Goal: Information Seeking & Learning: Compare options

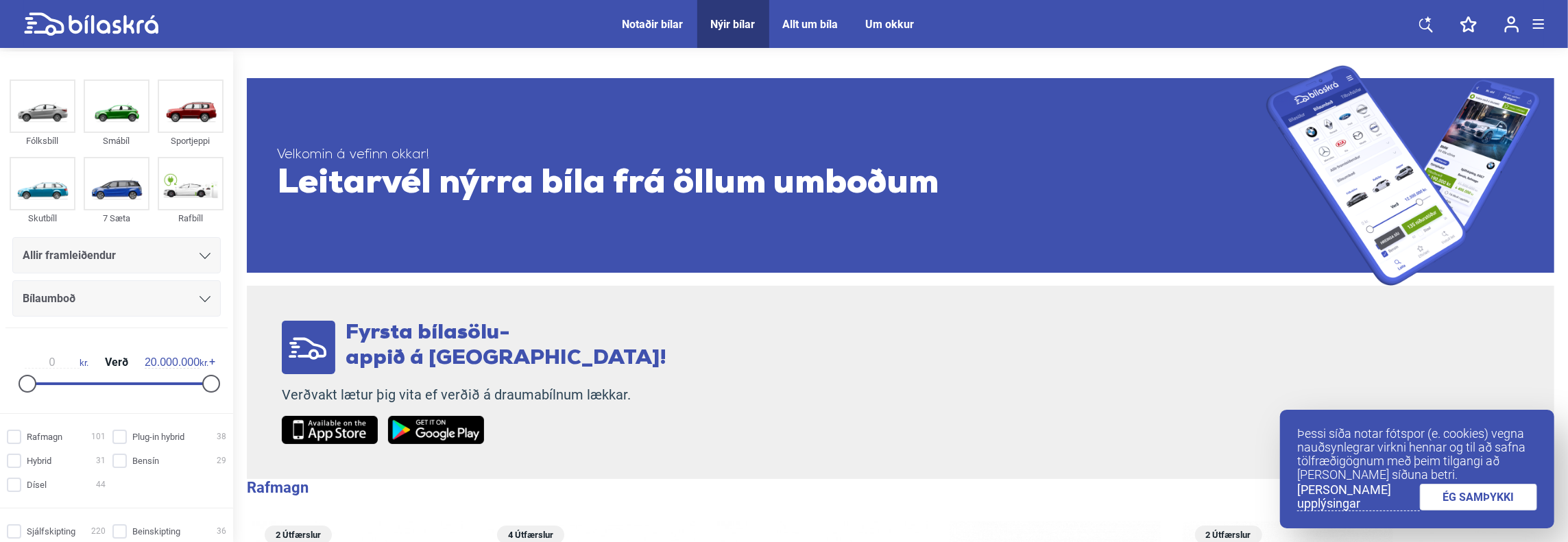
click at [895, 170] on span "Leitarvél nýrra bíla frá öllum umboðum" at bounding box center [771, 184] width 989 height 41
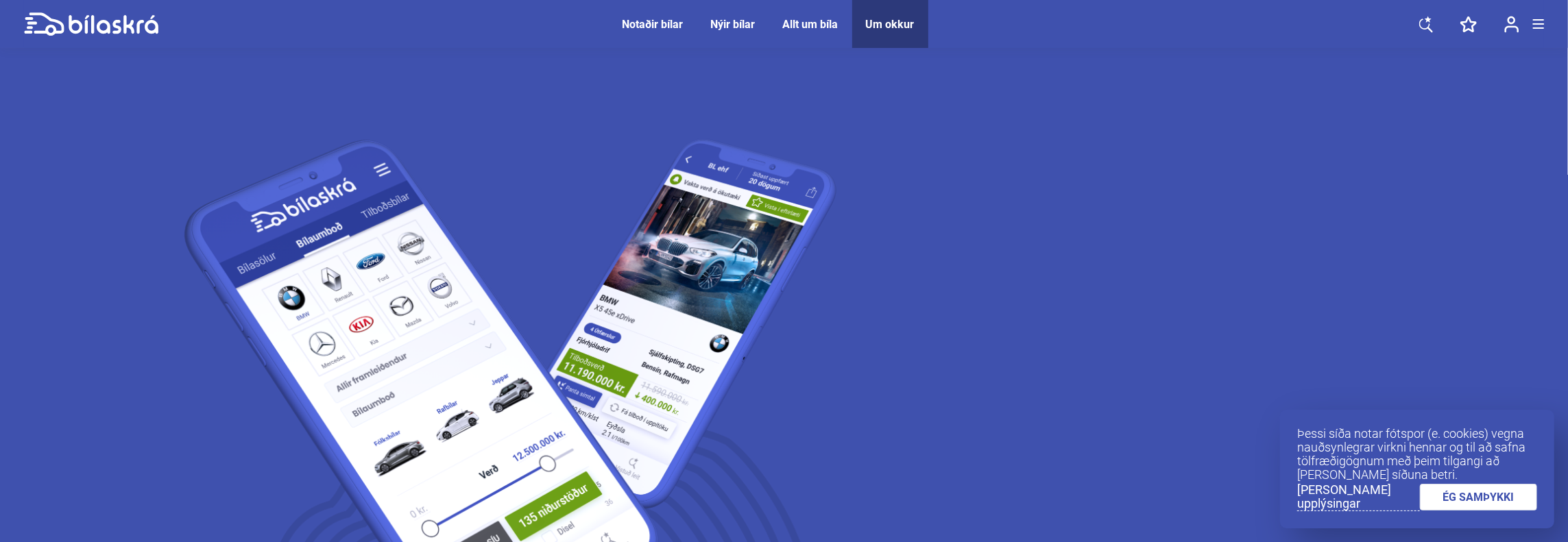
click at [668, 34] on span "Notaðir bílar" at bounding box center [653, 24] width 88 height 48
click at [650, 24] on div "Notaðir bílar" at bounding box center [653, 24] width 61 height 13
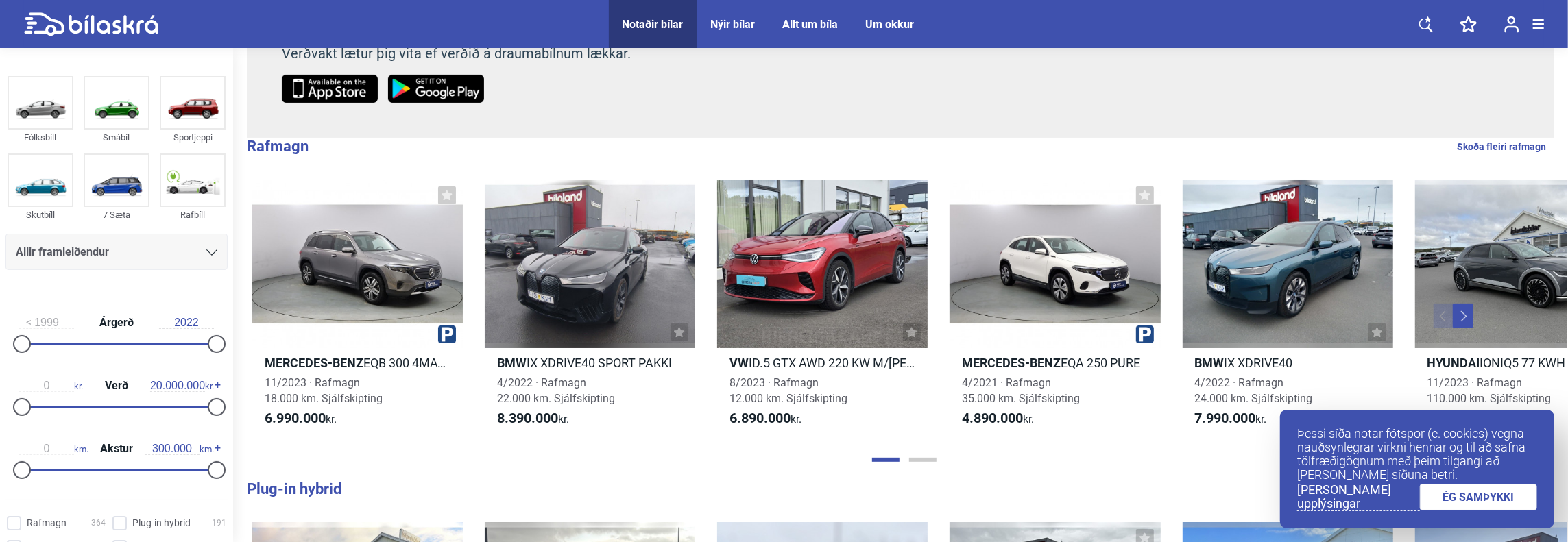
scroll to position [342, 0]
click at [850, 88] on div "Fyrsta bílasölu- appið á [GEOGRAPHIC_DATA]! Verðvakt lætur þig vita ef verðið á…" at bounding box center [900, 40] width 1307 height 193
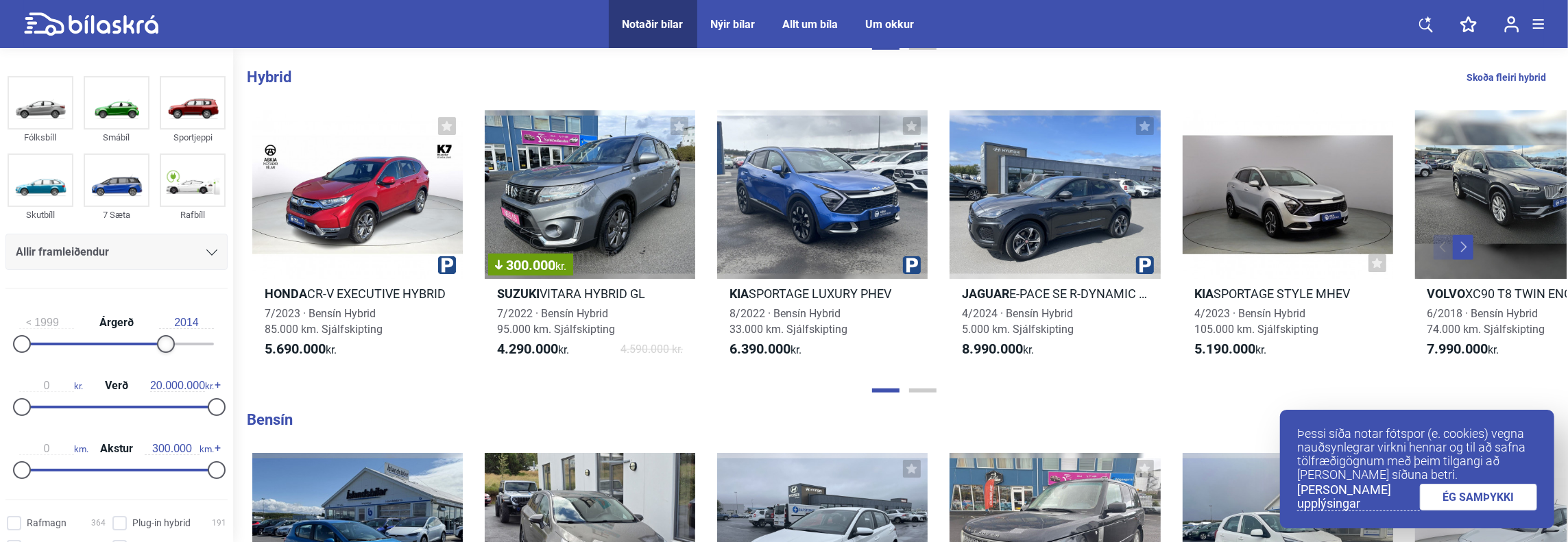
drag, startPoint x: 212, startPoint y: 342, endPoint x: 147, endPoint y: 353, distance: 65.9
click at [147, 353] on div "1999 Árgerð 2014" at bounding box center [116, 331] width 222 height 63
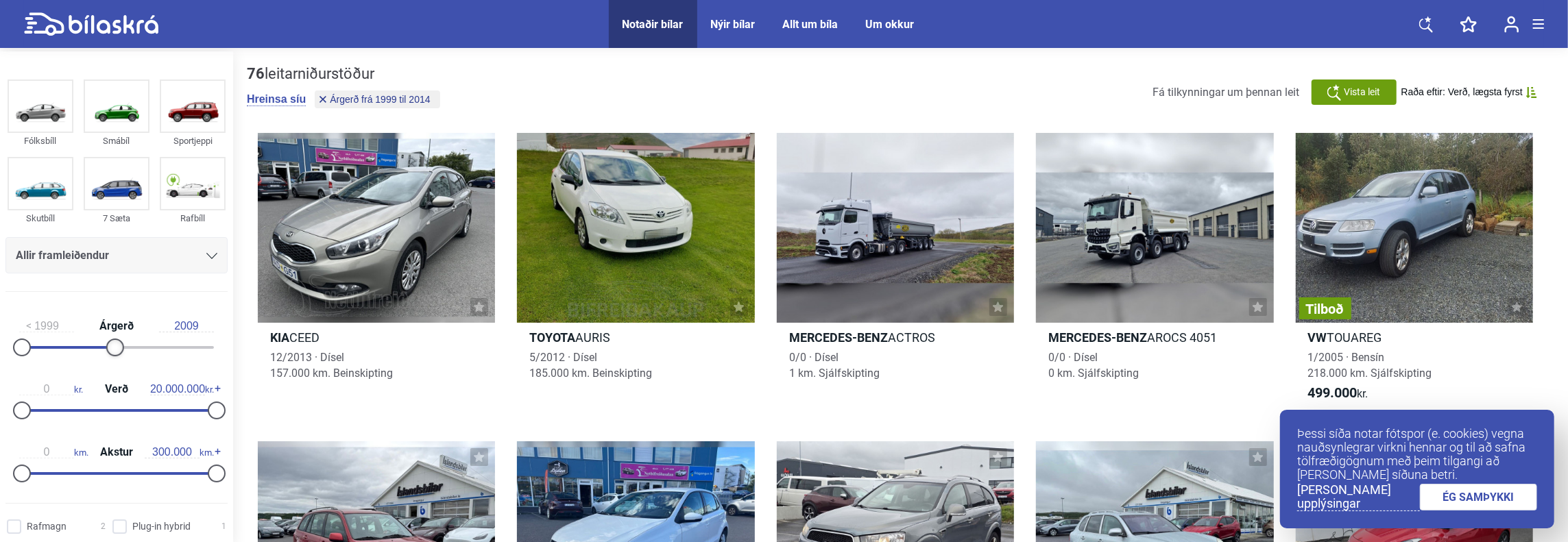
drag, startPoint x: 144, startPoint y: 339, endPoint x: 96, endPoint y: 344, distance: 48.3
click at [106, 343] on div at bounding box center [115, 348] width 18 height 18
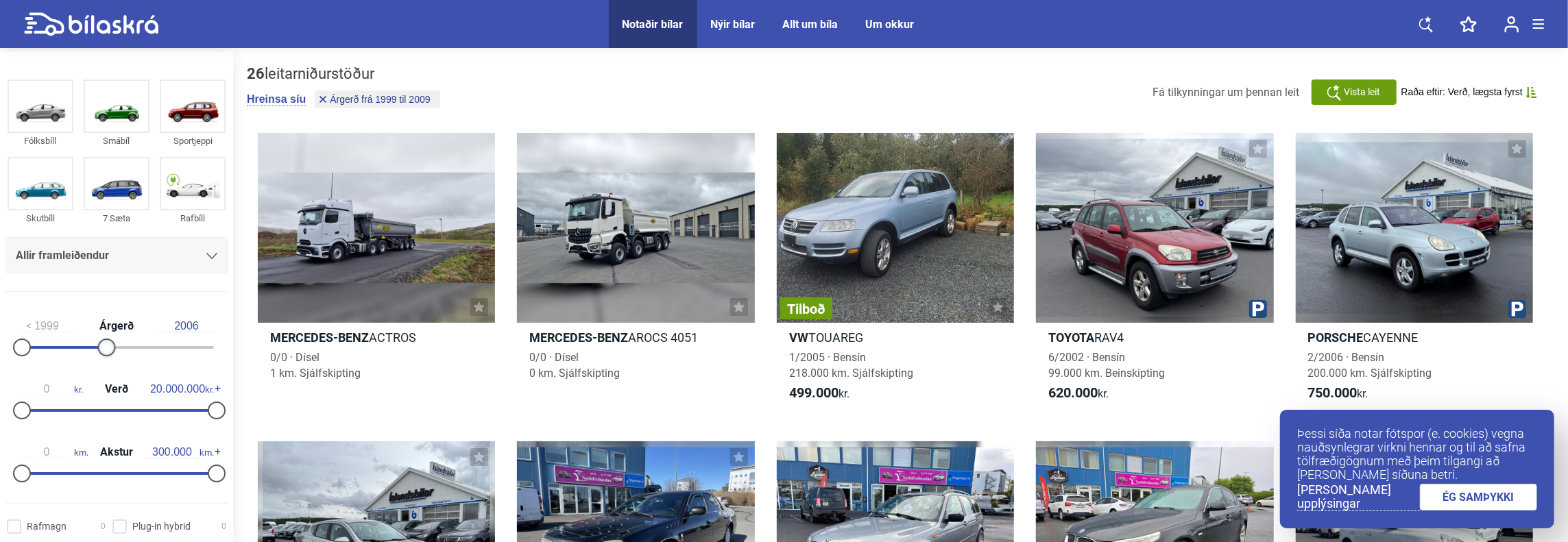
drag, startPoint x: 108, startPoint y: 342, endPoint x: 77, endPoint y: 346, distance: 31.3
click at [97, 345] on div at bounding box center [106, 348] width 18 height 18
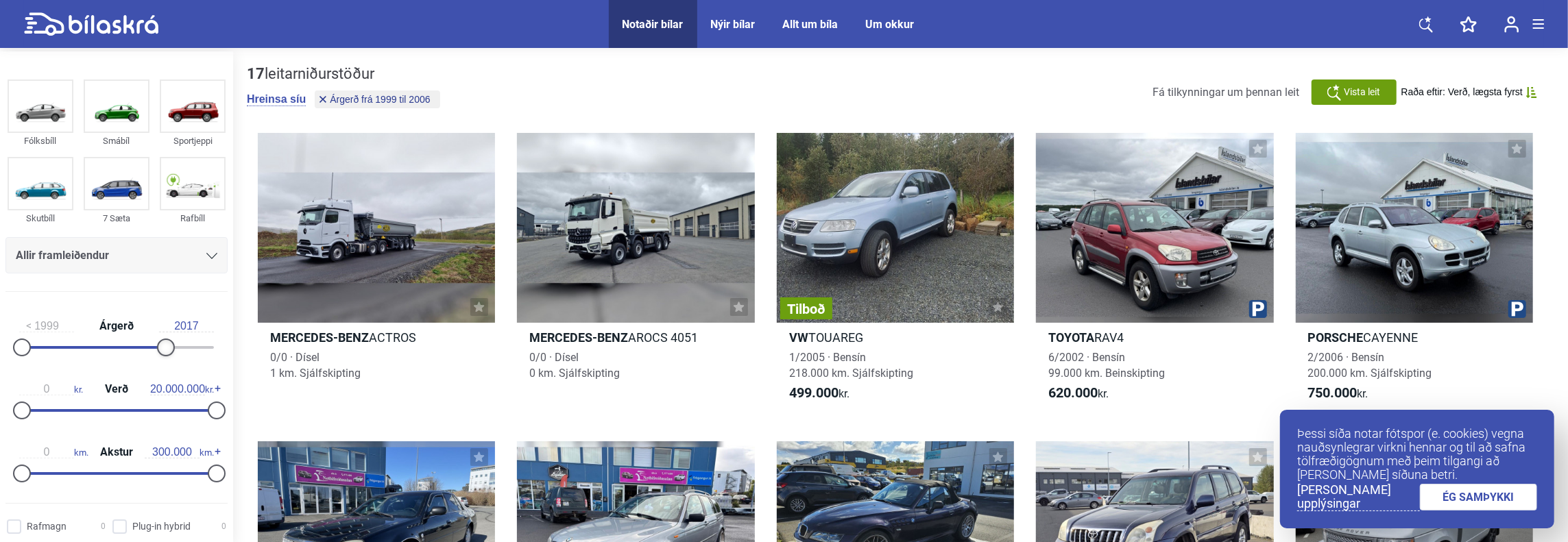
drag, startPoint x: 82, startPoint y: 345, endPoint x: 184, endPoint y: 351, distance: 102.2
click at [175, 352] on div at bounding box center [166, 348] width 18 height 18
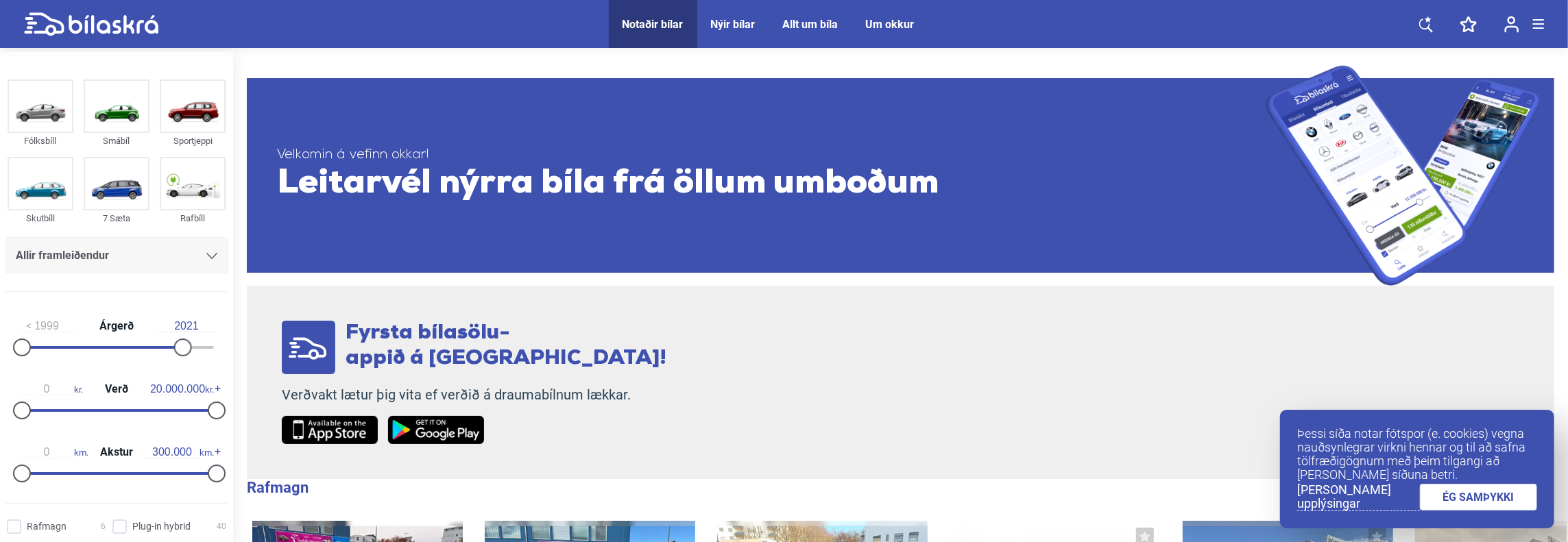
type input "2022"
drag, startPoint x: 185, startPoint y: 349, endPoint x: 237, endPoint y: 344, distance: 52.2
click at [231, 345] on aside "Fólksbíll Smábíl Sportjeppi Skutbíll 7 Sæta Rafbíll Allir framleiðendur [PERSON…" at bounding box center [116, 299] width 233 height 494
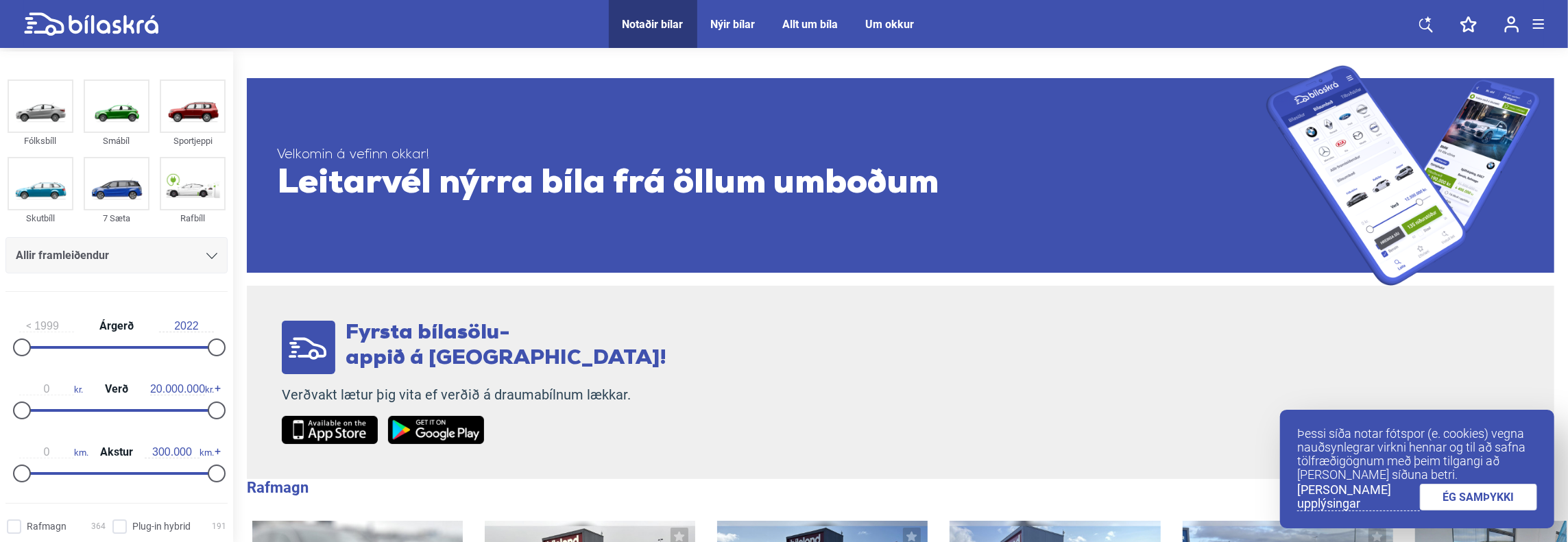
click at [198, 414] on div "0 kr. Verð 20.000.000 kr." at bounding box center [116, 397] width 222 height 63
drag, startPoint x: 214, startPoint y: 411, endPoint x: 130, endPoint y: 422, distance: 84.7
click at [131, 422] on div "0 kr. Verð 11.600.000 kr." at bounding box center [116, 397] width 222 height 63
type input "11.300.000"
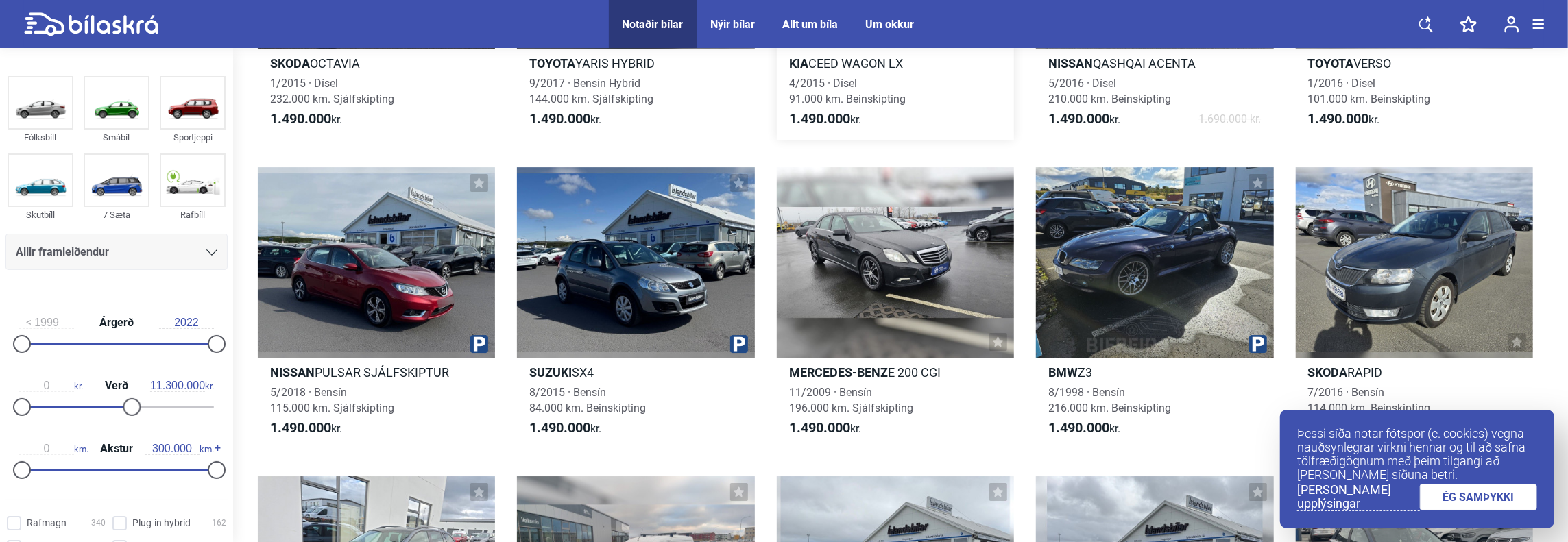
scroll to position [3975, 0]
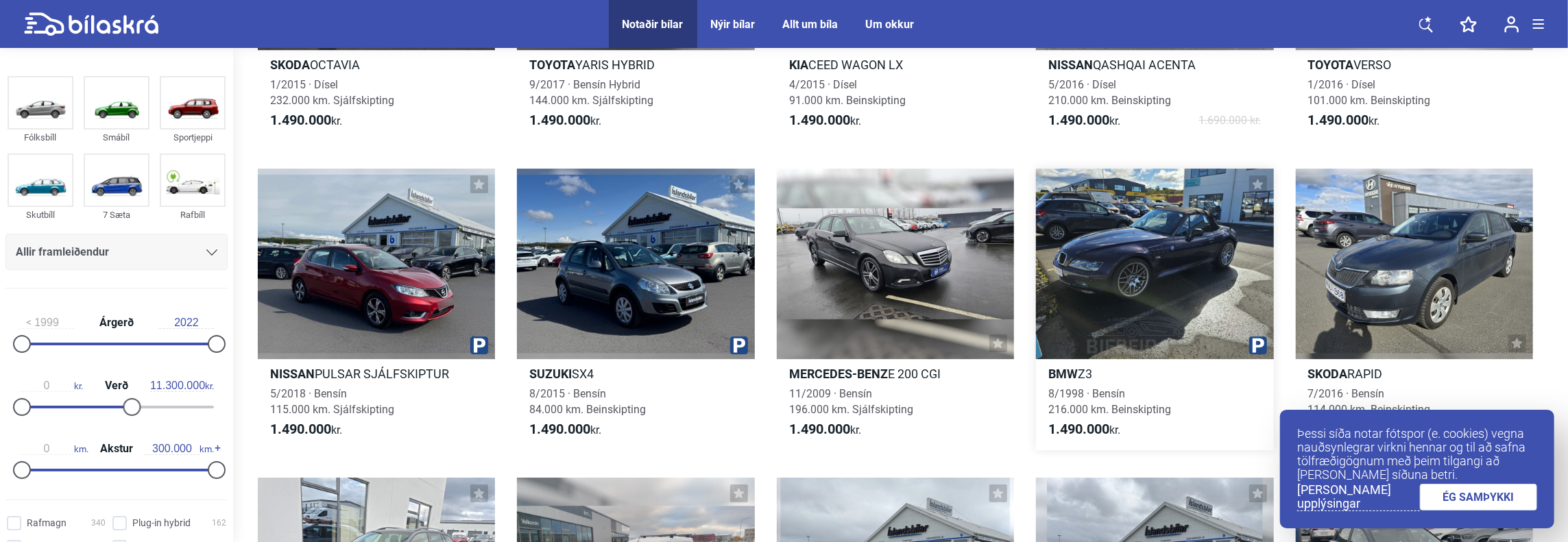
click at [1151, 275] on div at bounding box center [1154, 264] width 237 height 190
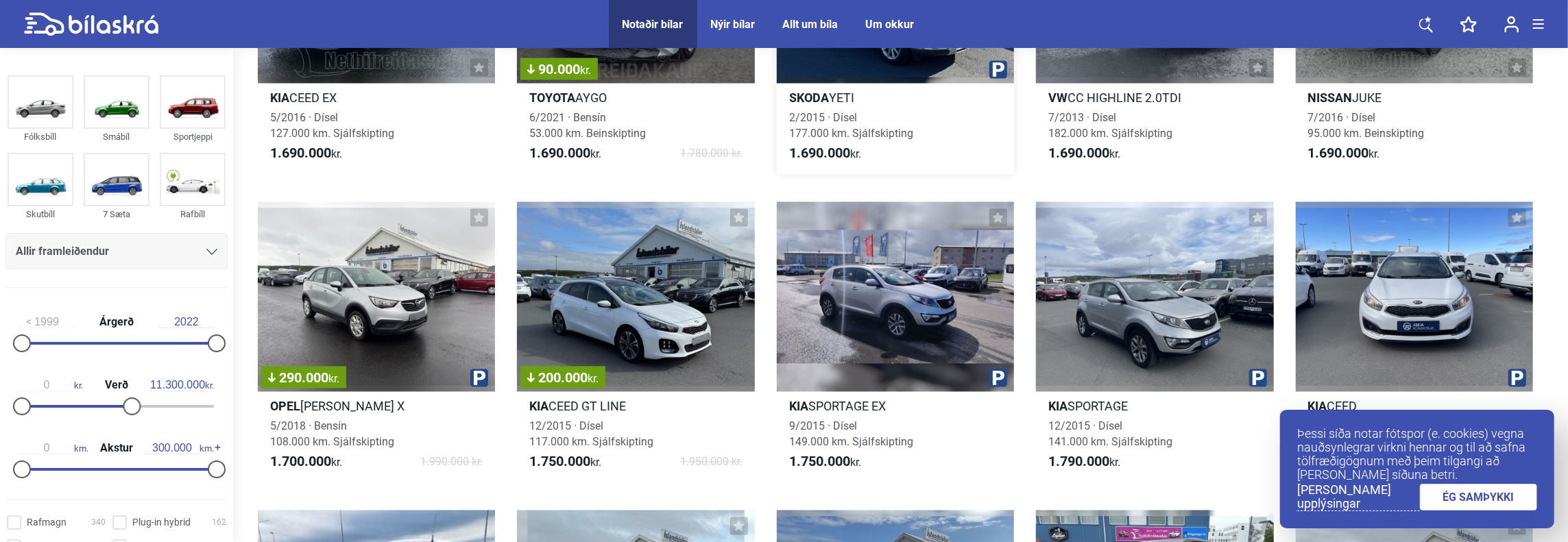
scroll to position [7027, 0]
